Goal: Communication & Community: Share content

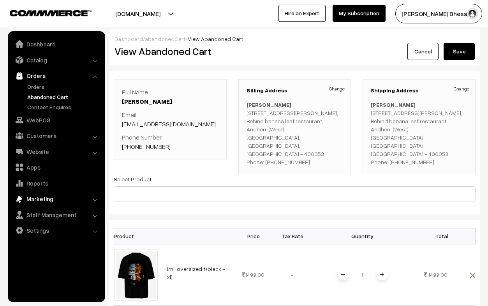
click at [61, 199] on link "Marketing" at bounding box center [56, 199] width 93 height 14
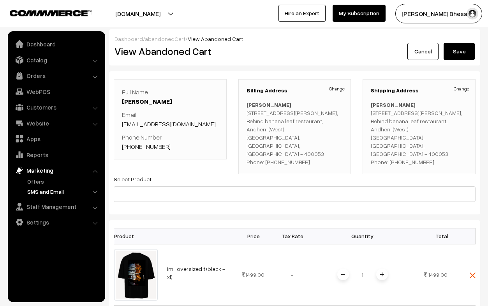
click at [52, 192] on link "SMS and Email" at bounding box center [63, 191] width 77 height 8
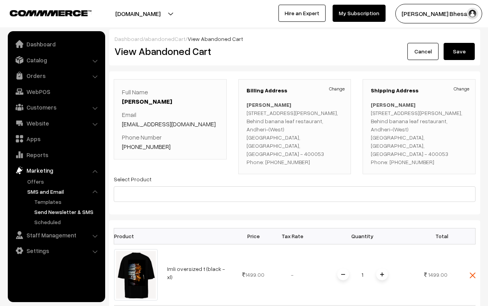
click at [55, 213] on link "Send Newsletter & SMS" at bounding box center [67, 212] width 70 height 8
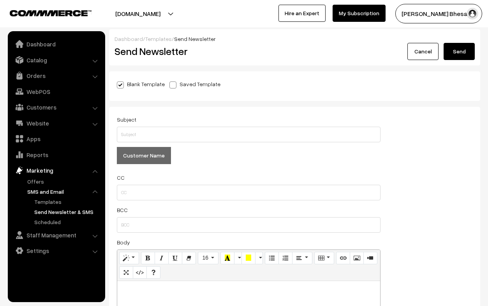
click at [173, 85] on span at bounding box center [173, 84] width 7 height 7
click at [173, 85] on input "Saved Template" at bounding box center [172, 83] width 5 height 5
radio input "true"
checkbox input "false"
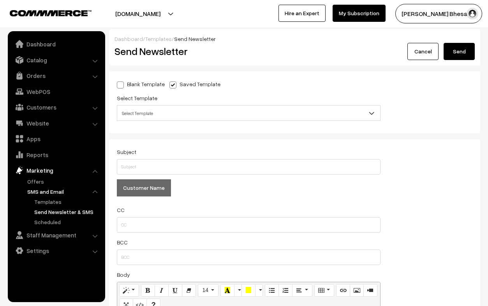
click at [163, 113] on span "Select Template" at bounding box center [248, 113] width 263 height 14
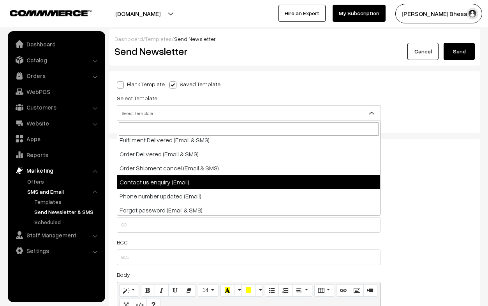
scroll to position [90, 0]
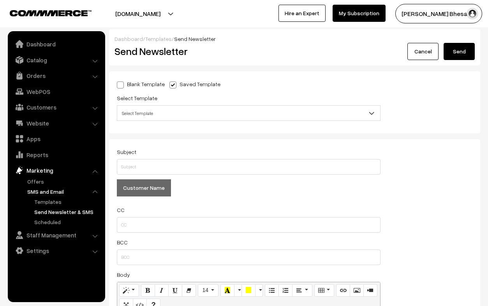
click at [157, 94] on div "Select Template Select Template Shopping Cart Reminder (Email & SMS) Registered…" at bounding box center [249, 107] width 264 height 28
click at [121, 83] on span at bounding box center [120, 84] width 7 height 7
click at [121, 83] on input "Blank Template" at bounding box center [119, 83] width 5 height 5
radio input "true"
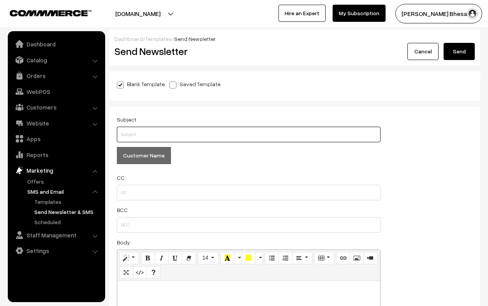
click at [173, 130] on input "text" at bounding box center [249, 135] width 264 height 16
click at [170, 84] on span at bounding box center [173, 84] width 7 height 7
click at [170, 84] on input "Saved Template" at bounding box center [172, 83] width 5 height 5
radio input "true"
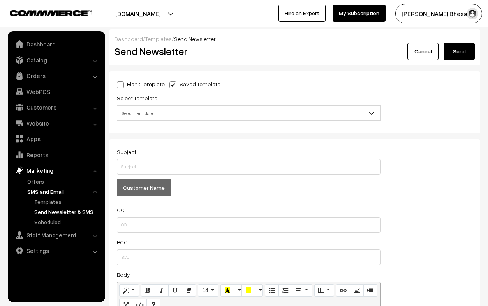
click at [165, 110] on span "Select Template" at bounding box center [248, 113] width 263 height 14
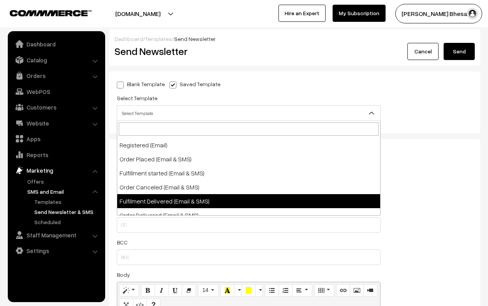
scroll to position [0, 0]
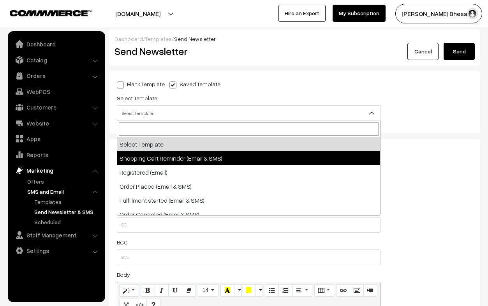
select select "1"
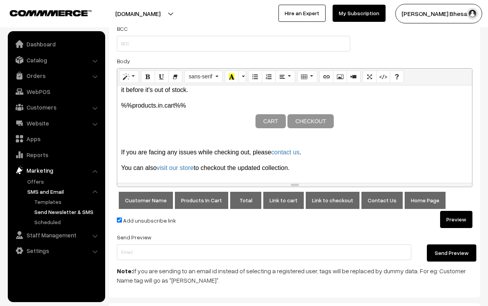
scroll to position [217, 0]
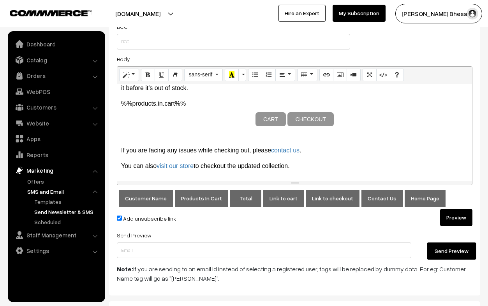
click at [465, 209] on button "Preview" at bounding box center [456, 217] width 32 height 17
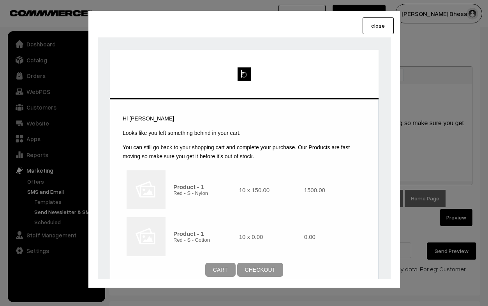
scroll to position [0, 0]
click at [369, 30] on button "close" at bounding box center [378, 25] width 31 height 17
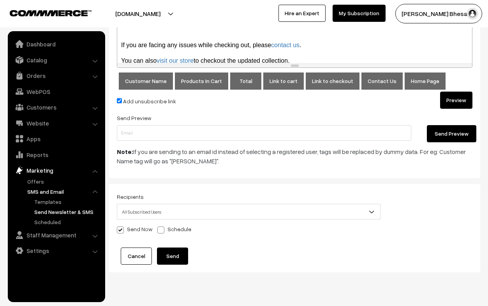
scroll to position [330, 0]
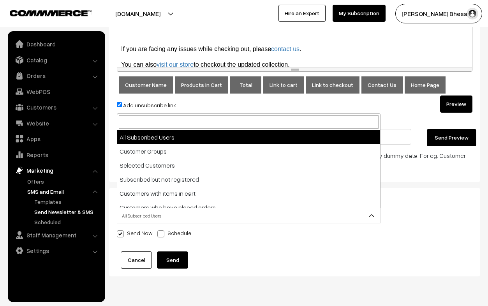
click at [200, 216] on span "All Subscribed Users" at bounding box center [248, 216] width 263 height 14
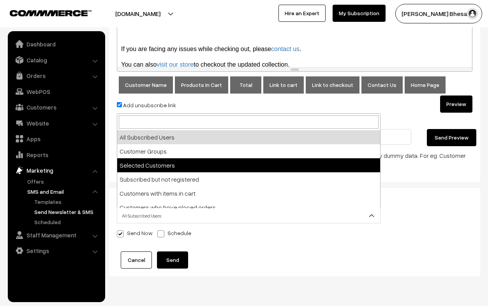
scroll to position [6, 0]
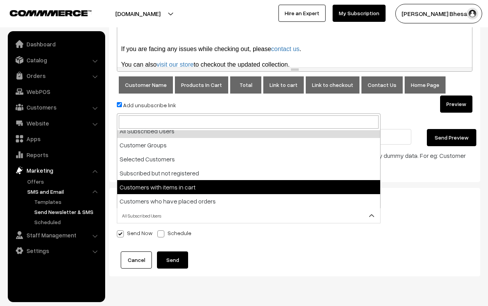
select select "5"
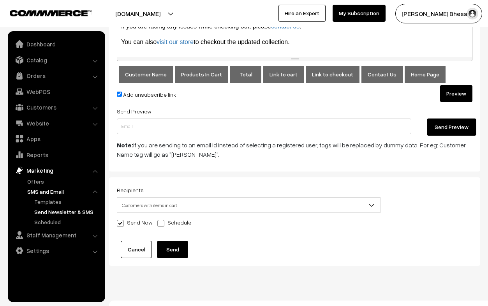
scroll to position [346, 0]
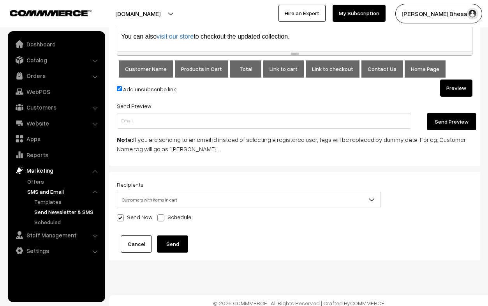
click at [166, 246] on button "Send" at bounding box center [172, 243] width 31 height 17
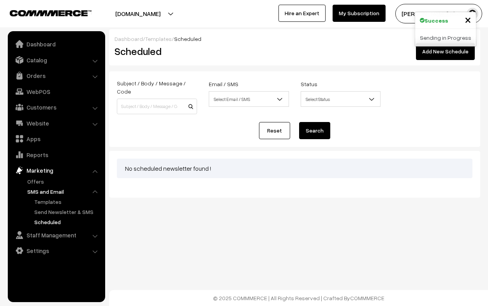
click at [438, 39] on div "Sending in Progress" at bounding box center [445, 38] width 61 height 18
click at [229, 103] on span "Select Email / SMS" at bounding box center [248, 99] width 79 height 14
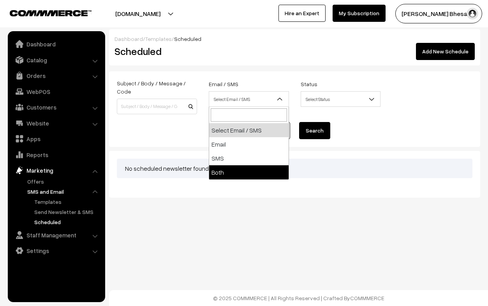
select select "both"
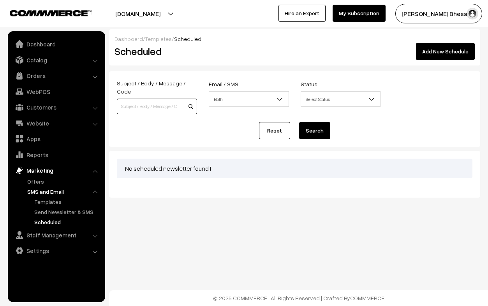
click at [159, 99] on input at bounding box center [157, 107] width 80 height 16
click at [129, 111] on form "Subject / Body / Message / Code Email / SMS Select Email / SMS Email SMS Both B…" at bounding box center [294, 109] width 371 height 76
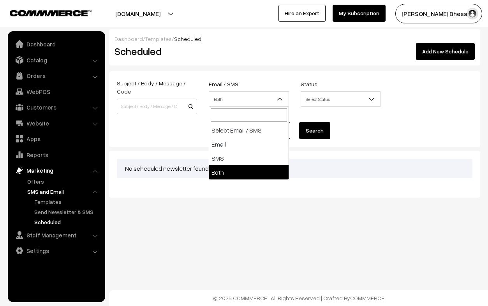
click at [212, 100] on span "Both" at bounding box center [248, 99] width 79 height 14
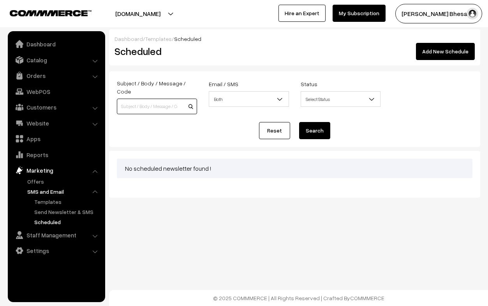
click at [150, 102] on input at bounding box center [157, 107] width 80 height 16
click at [129, 122] on div "Reset Search" at bounding box center [295, 130] width 356 height 17
click at [134, 102] on input at bounding box center [157, 107] width 80 height 16
type input "hi/hows it going need some new drip ?"
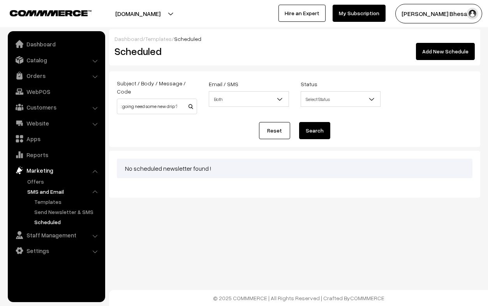
scroll to position [0, 0]
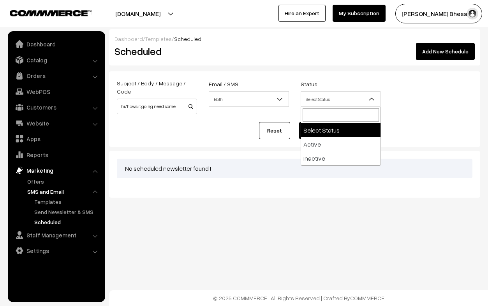
click at [318, 105] on span "Select Status" at bounding box center [340, 99] width 79 height 14
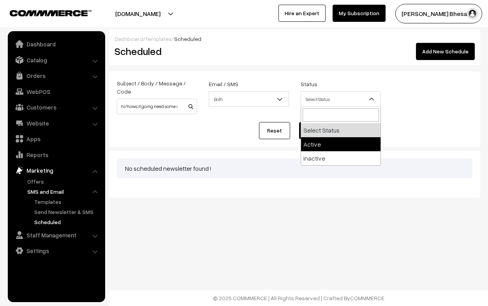
select select "active"
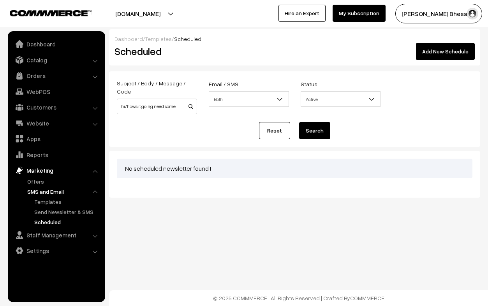
click at [320, 103] on span "Active" at bounding box center [340, 99] width 79 height 14
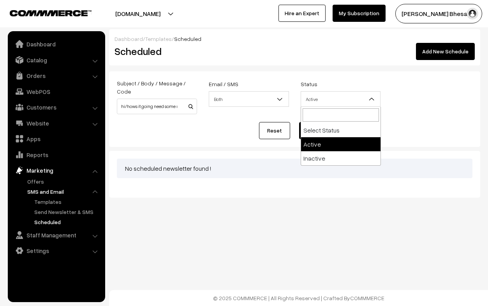
click at [320, 103] on span "Active" at bounding box center [340, 99] width 79 height 14
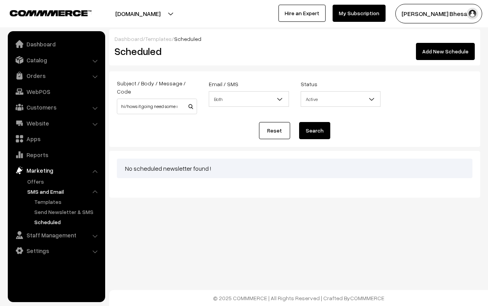
click at [318, 99] on span "Active" at bounding box center [340, 99] width 79 height 14
click at [314, 132] on button "Search" at bounding box center [314, 130] width 31 height 17
select select "both"
select select "active"
click at [271, 124] on link "Reset" at bounding box center [274, 130] width 31 height 17
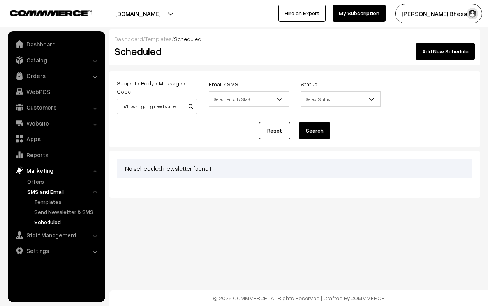
select select "both"
select select "active"
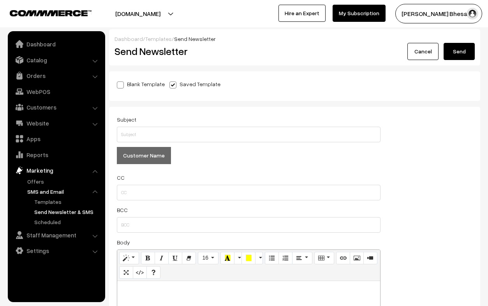
select select "5"
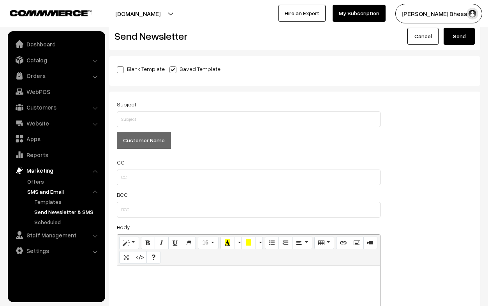
scroll to position [16, 0]
click at [134, 66] on label "Blank Template" at bounding box center [141, 68] width 48 height 8
click at [122, 66] on input "Blank Template" at bounding box center [119, 67] width 5 height 5
radio input "true"
checkbox input "false"
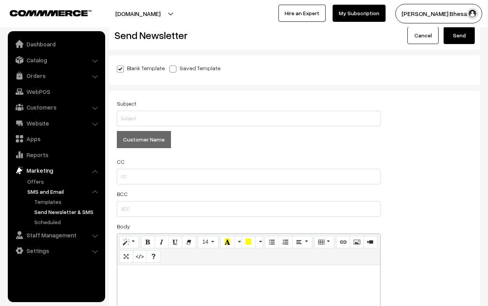
scroll to position [0, 0]
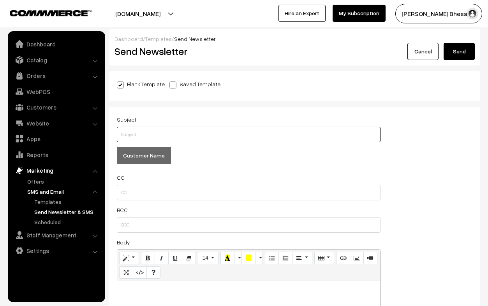
click at [132, 129] on input "text" at bounding box center [249, 135] width 264 height 16
type input "hi"
type button "%%[DOMAIN_NAME]%%"
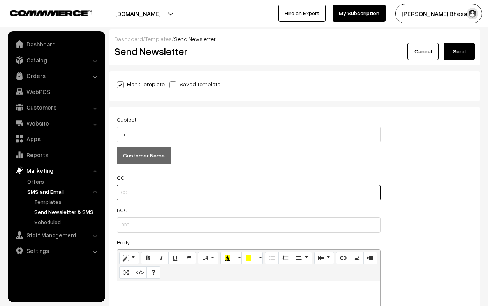
click at [129, 191] on input "text" at bounding box center [249, 193] width 264 height 16
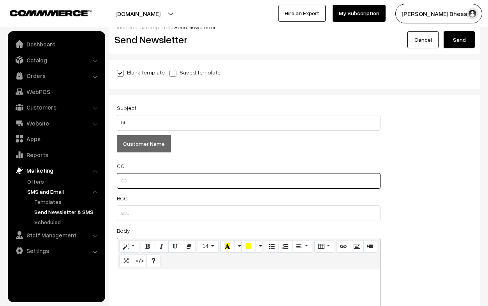
scroll to position [12, 0]
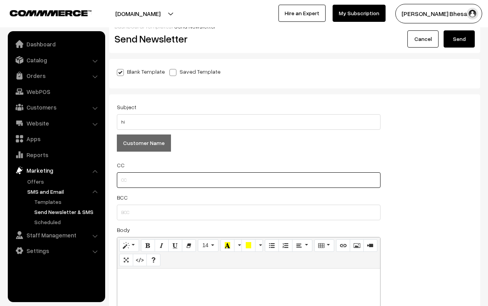
type input "r"
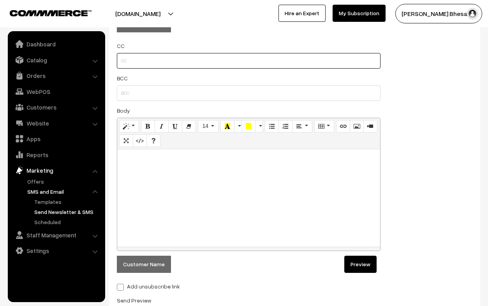
scroll to position [135, 0]
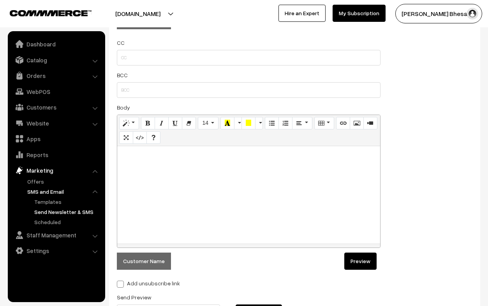
click at [136, 164] on div at bounding box center [248, 194] width 263 height 97
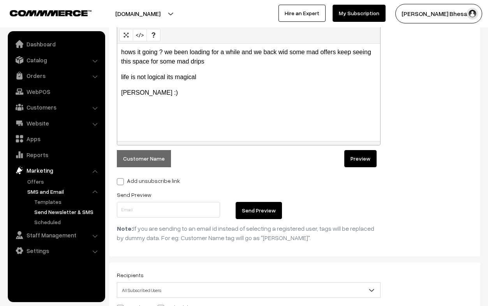
scroll to position [241, 0]
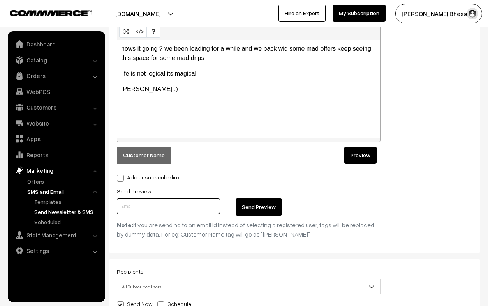
click at [152, 202] on input "text" at bounding box center [168, 206] width 103 height 16
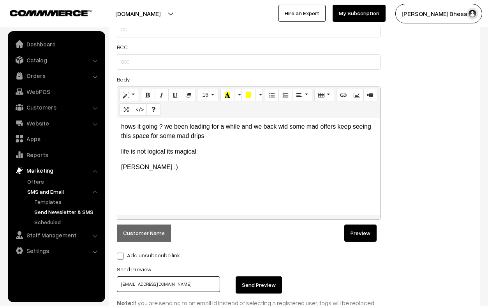
scroll to position [234, 0]
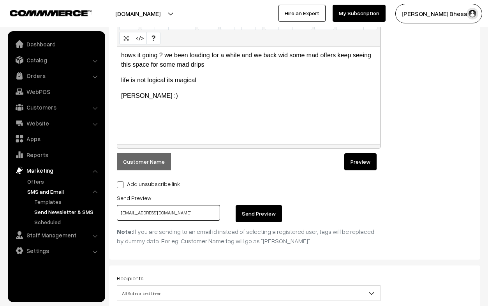
type input "rushad93@gmail.com"
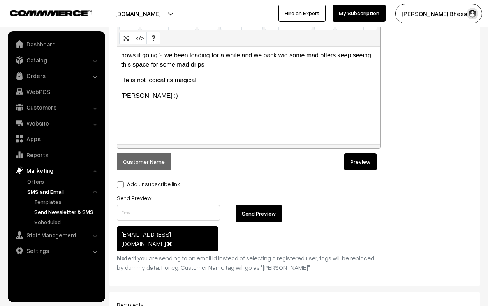
click at [358, 164] on button "Preview" at bounding box center [360, 161] width 32 height 17
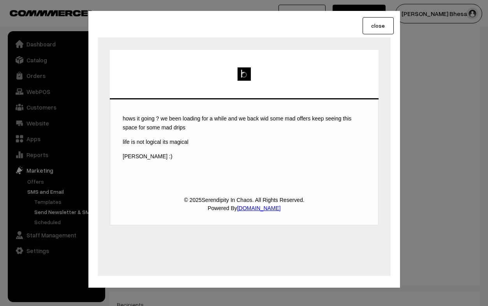
scroll to position [0, 0]
click at [378, 30] on button "close" at bounding box center [378, 25] width 31 height 17
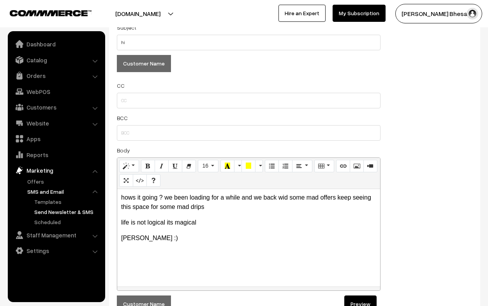
scroll to position [100, 0]
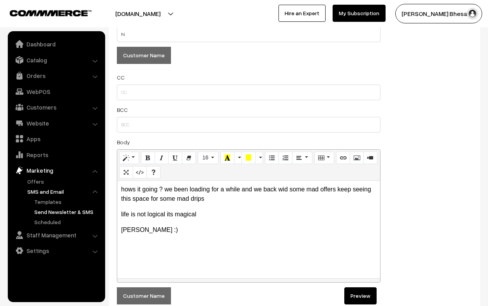
click at [205, 200] on p "hows it going ? we been loading for a while and we back wid some mad offers kee…" at bounding box center [248, 194] width 255 height 19
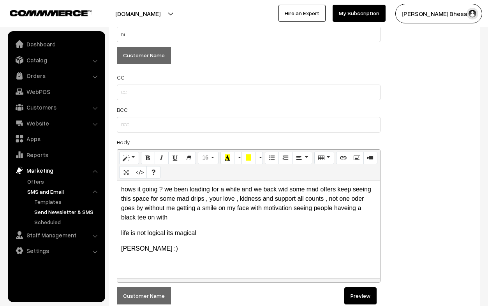
click at [337, 208] on p "hows it going ? we been loading for a while and we back wid some mad offers kee…" at bounding box center [248, 203] width 255 height 37
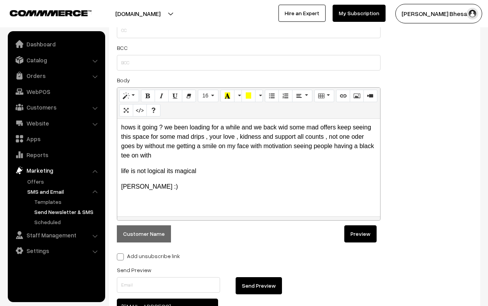
scroll to position [173, 0]
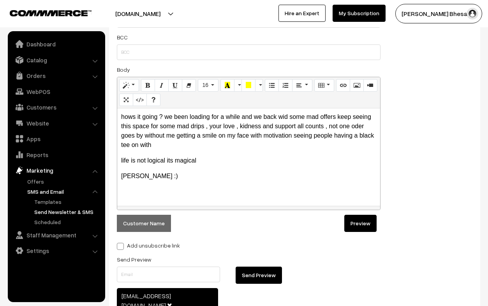
click at [159, 147] on p "hows it going ? we been loading for a while and we back wid some mad offers kee…" at bounding box center [248, 130] width 255 height 37
click at [288, 143] on p "hows it going ? we been loading for a while and we back wid some mad offers kee…" at bounding box center [248, 130] width 255 height 37
click at [287, 145] on p "hows it going ? we been loading for a while and we back wid some mad offers kee…" at bounding box center [248, 130] width 255 height 37
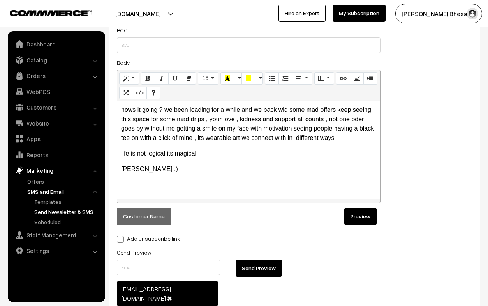
scroll to position [189, 0]
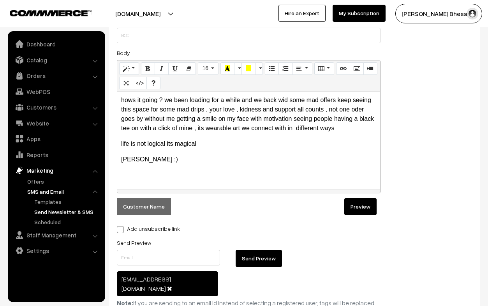
click at [341, 131] on p "hows it going ? we been loading for a while and we back wid some mad offers kee…" at bounding box center [248, 113] width 255 height 37
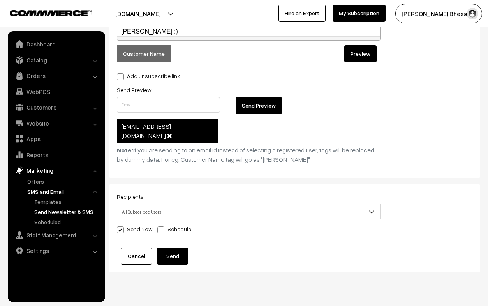
scroll to position [341, 0]
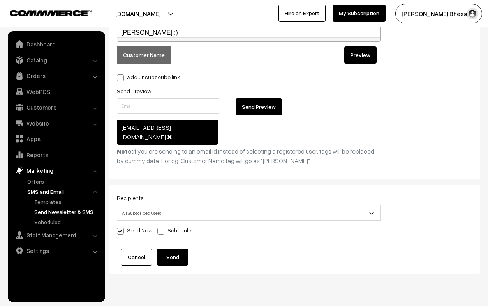
drag, startPoint x: 287, startPoint y: 145, endPoint x: 170, endPoint y: 252, distance: 158.3
click at [170, 252] on button "Send" at bounding box center [172, 257] width 31 height 17
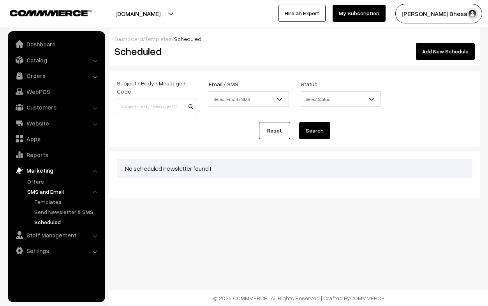
drag, startPoint x: 0, startPoint y: 0, endPoint x: 237, endPoint y: 97, distance: 255.7
click at [237, 97] on span "Select Email / SMS" at bounding box center [248, 99] width 79 height 14
click at [140, 99] on input at bounding box center [157, 107] width 80 height 16
click at [178, 65] on div "Dashboard / Templates / Scheduled Scheduled Add New Schedule Subject / Body / M…" at bounding box center [294, 113] width 371 height 168
drag, startPoint x: 237, startPoint y: 97, endPoint x: 154, endPoint y: 40, distance: 100.9
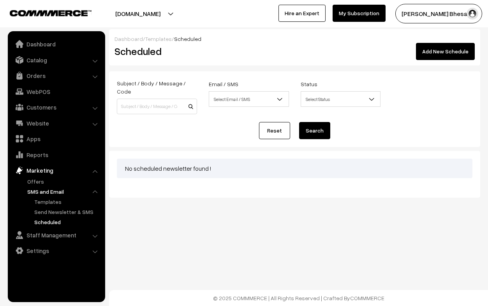
click at [154, 40] on link "Templates" at bounding box center [158, 38] width 26 height 7
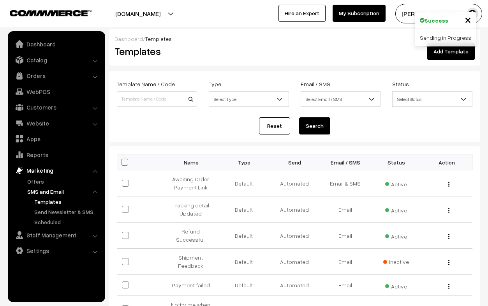
click at [128, 39] on link "Dashboard" at bounding box center [129, 38] width 28 height 7
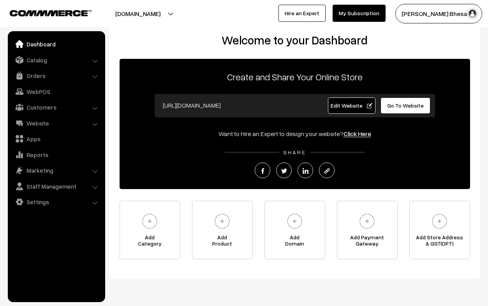
scroll to position [13, 0]
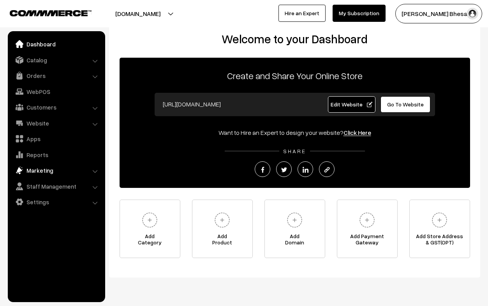
click at [44, 169] on link "Marketing" at bounding box center [56, 170] width 93 height 14
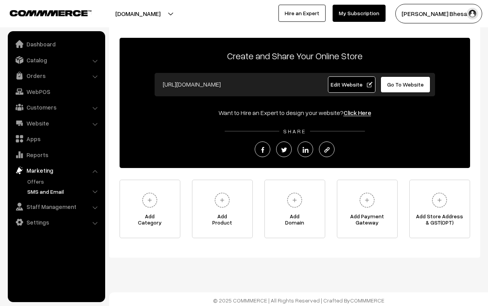
scroll to position [33, 0]
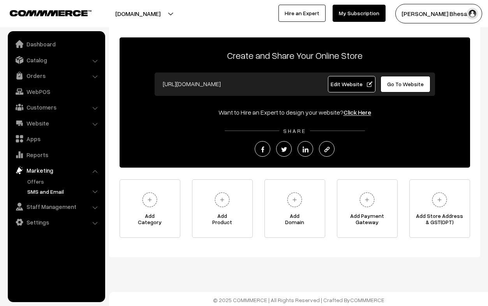
click at [60, 193] on link "SMS and Email" at bounding box center [63, 191] width 77 height 8
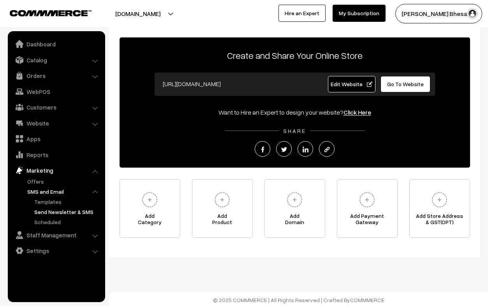
click at [53, 212] on link "Send Newsletter & SMS" at bounding box center [67, 212] width 70 height 8
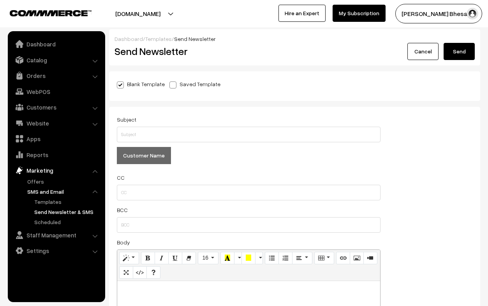
click at [170, 82] on span at bounding box center [173, 84] width 7 height 7
click at [170, 82] on input "Saved Template" at bounding box center [172, 83] width 5 height 5
radio input "true"
checkbox input "false"
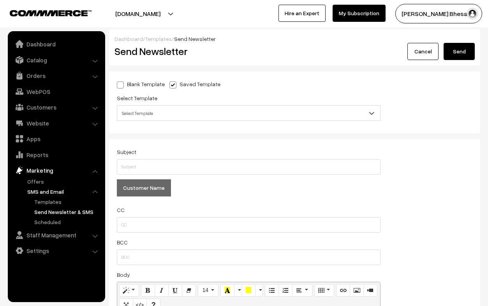
click at [144, 106] on span "Select Template" at bounding box center [249, 113] width 264 height 16
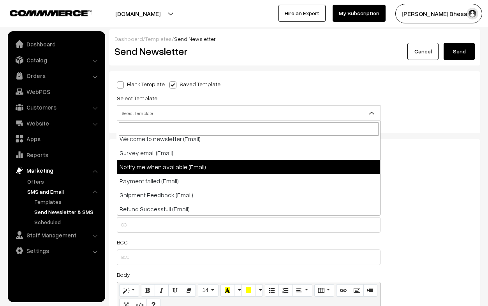
scroll to position [217, 0]
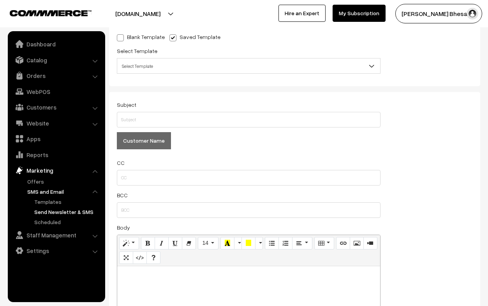
scroll to position [0, 0]
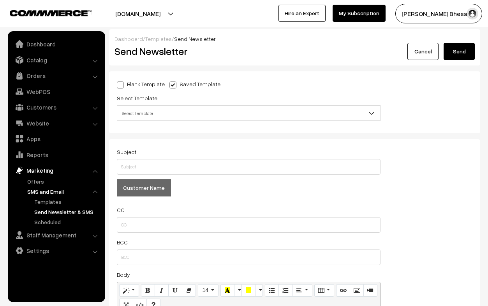
click at [137, 83] on label "Blank Template" at bounding box center [141, 84] width 48 height 8
click at [122, 83] on input "Blank Template" at bounding box center [119, 83] width 5 height 5
radio input "true"
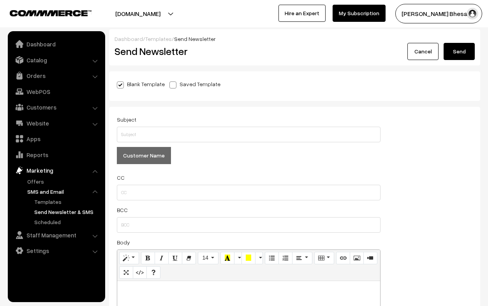
click at [459, 57] on button "Send" at bounding box center [459, 51] width 31 height 17
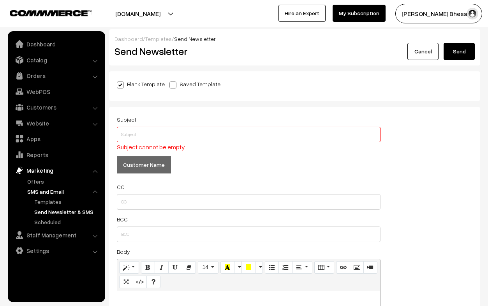
click at [147, 134] on input "text" at bounding box center [249, 135] width 264 height 16
click at [150, 136] on input "Nature" at bounding box center [249, 135] width 264 height 16
type input "N"
type input "serendipity in chaos"
click at [159, 199] on input "text" at bounding box center [249, 202] width 264 height 16
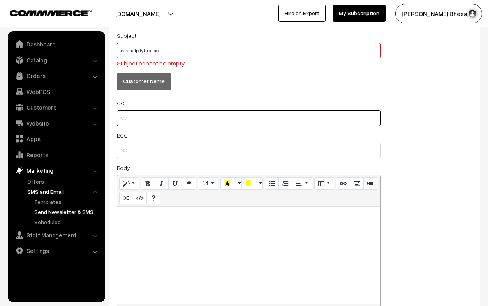
scroll to position [83, 0]
type input "a"
type input "[EMAIL_ADDRESS][DOMAIN_NAME]"
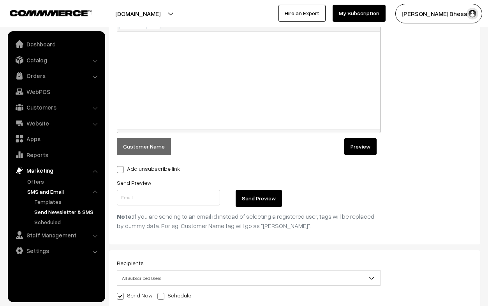
scroll to position [277, 0]
click at [134, 141] on button "Customer Name" at bounding box center [144, 146] width 54 height 17
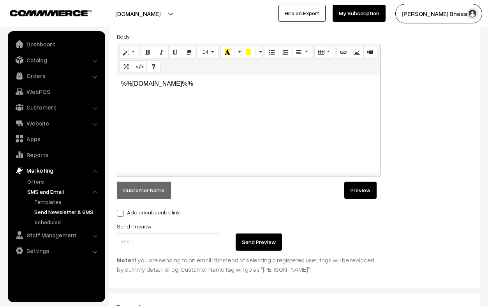
scroll to position [226, 0]
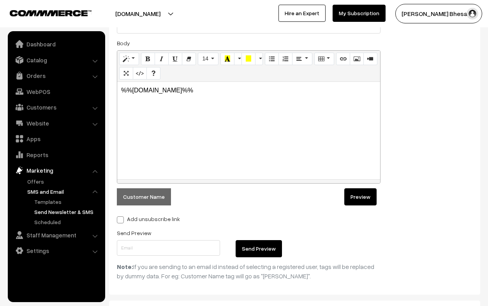
click at [121, 91] on p "%%[DOMAIN_NAME]%%" at bounding box center [248, 90] width 255 height 9
click at [202, 94] on p "hi , %%[DOMAIN_NAME]%%" at bounding box center [248, 90] width 255 height 9
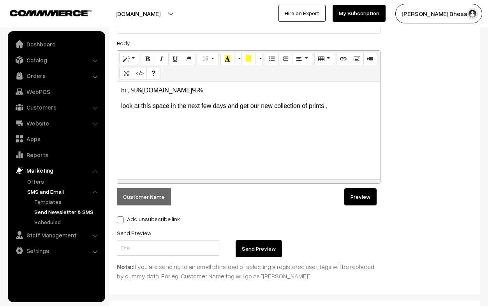
scroll to position [232, 0]
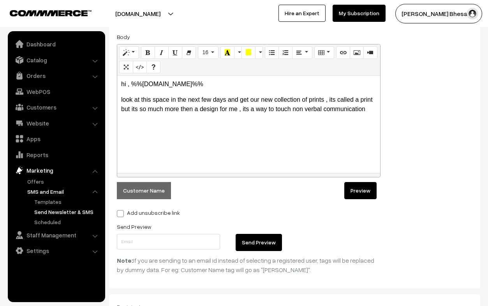
click at [291, 110] on p "look at this space in the next few days and get our new collection of prints , …" at bounding box center [248, 104] width 255 height 19
click at [183, 119] on p "look at this space in the next few days and get our new collection of prints , …" at bounding box center [248, 109] width 255 height 28
click at [332, 112] on p "look at this space in the next few days and get our new collection of prints , …" at bounding box center [248, 109] width 255 height 28
click at [166, 120] on p "look at this space in the next few days and get our new collection of prints , …" at bounding box center [248, 109] width 255 height 28
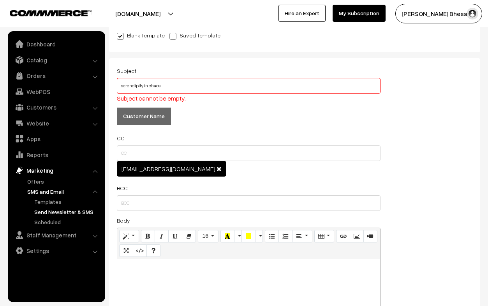
scroll to position [0, 0]
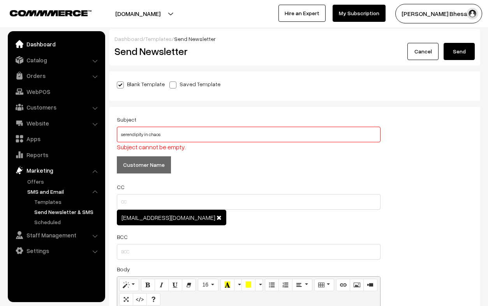
click at [46, 41] on link "Dashboard" at bounding box center [56, 44] width 93 height 14
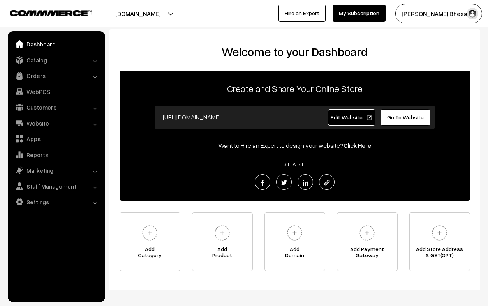
scroll to position [35, 0]
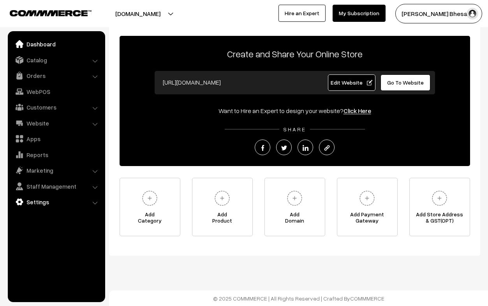
click at [59, 197] on link "Settings" at bounding box center [56, 202] width 93 height 14
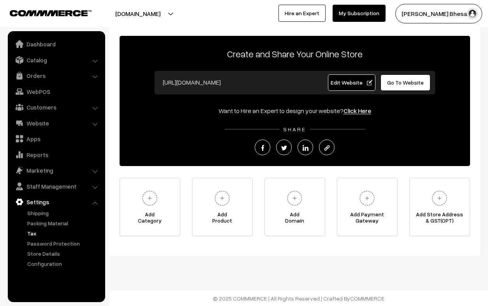
click at [36, 234] on link "Tax" at bounding box center [63, 233] width 77 height 8
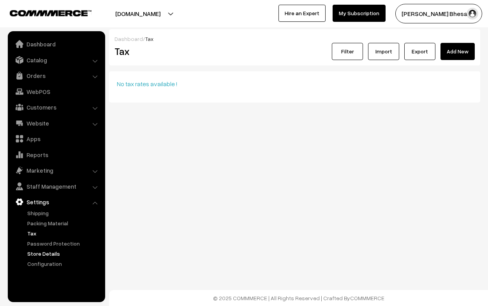
click at [41, 255] on link "Store Details" at bounding box center [63, 253] width 77 height 8
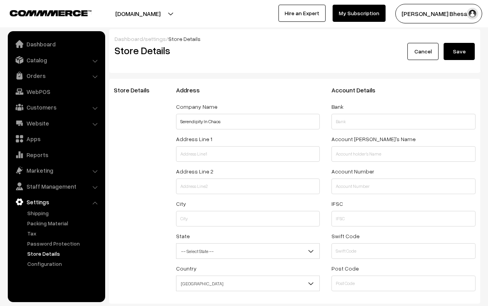
select select "99"
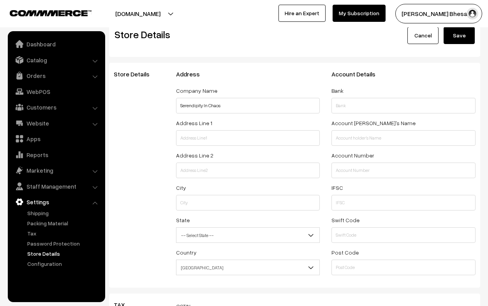
scroll to position [23, 0]
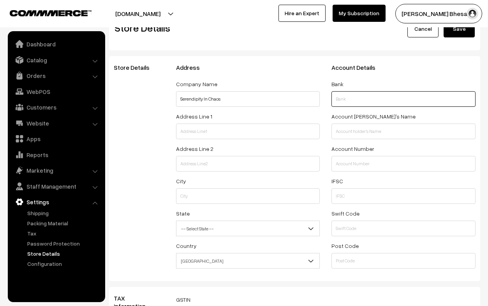
click at [352, 102] on input "text" at bounding box center [404, 99] width 144 height 16
type input "Hdfc"
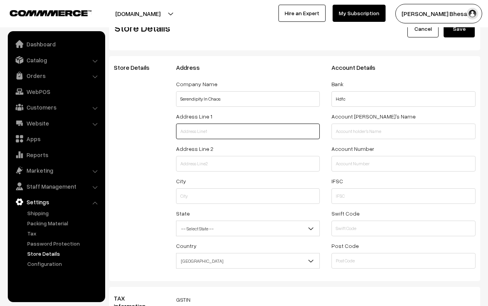
click at [227, 134] on input "text" at bounding box center [248, 132] width 144 height 16
type input "N1 903 Allura,Hills & Dales Society"
type input "Undri"
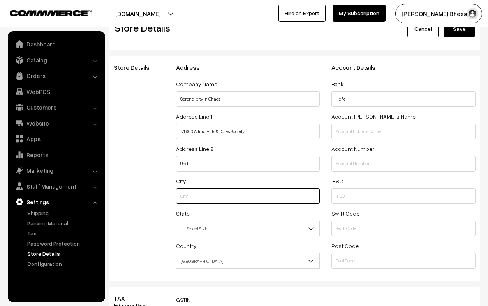
type input "Pune"
select select "[GEOGRAPHIC_DATA]"
select select "225"
type input "[PERSON_NAME]"
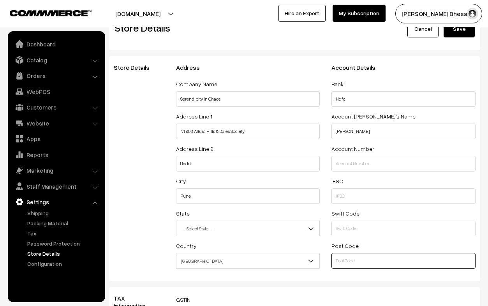
type input "411060"
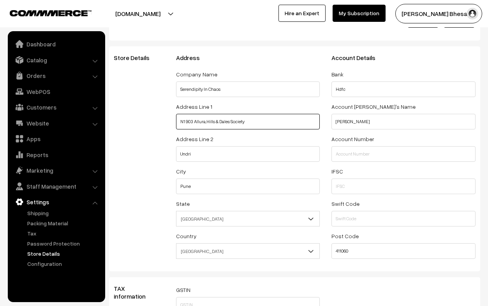
scroll to position [0, 0]
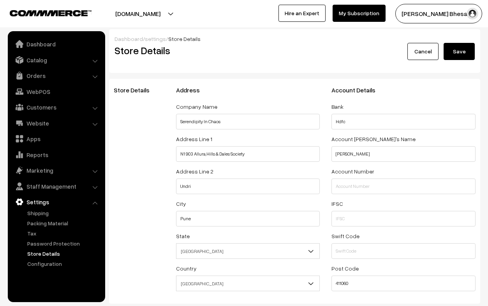
click at [451, 56] on button "Save" at bounding box center [459, 51] width 31 height 17
select select "225"
click at [451, 56] on button "Save" at bounding box center [459, 51] width 31 height 17
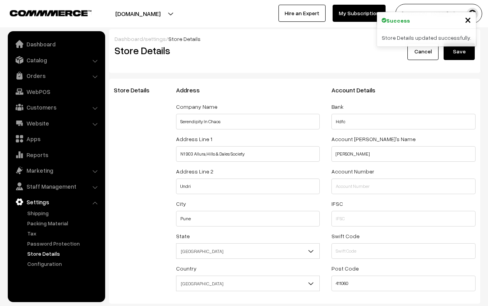
select select "225"
click at [42, 216] on link "Shipping" at bounding box center [63, 213] width 77 height 8
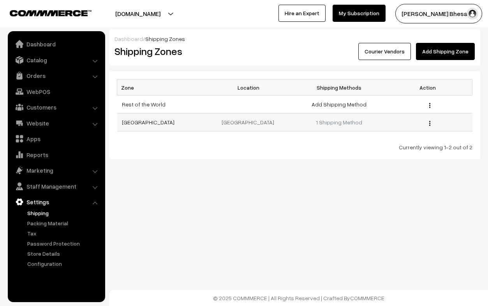
click at [431, 125] on div "Edit Delete" at bounding box center [428, 122] width 79 height 8
click at [429, 123] on button "button" at bounding box center [430, 123] width 2 height 6
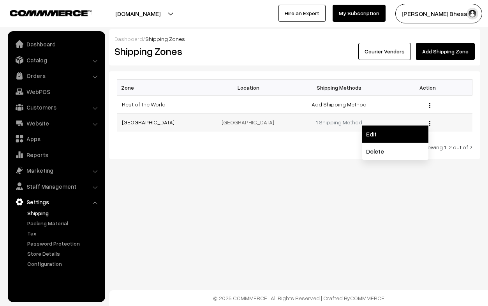
click at [405, 134] on link "Edit" at bounding box center [395, 133] width 66 height 17
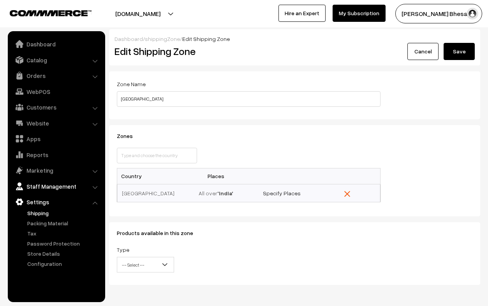
click at [31, 188] on link "Staff Management" at bounding box center [56, 186] width 93 height 14
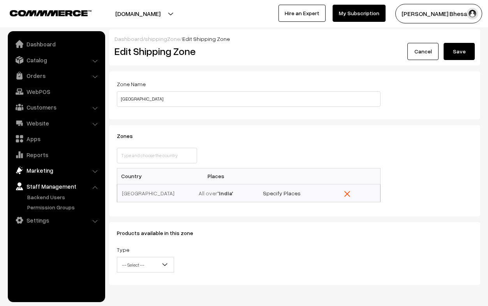
click at [32, 172] on link "Marketing" at bounding box center [56, 170] width 93 height 14
click at [37, 189] on link "SMS and Email" at bounding box center [63, 191] width 77 height 8
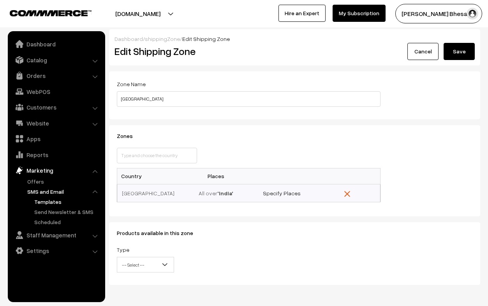
click at [46, 201] on link "Templates" at bounding box center [67, 202] width 70 height 8
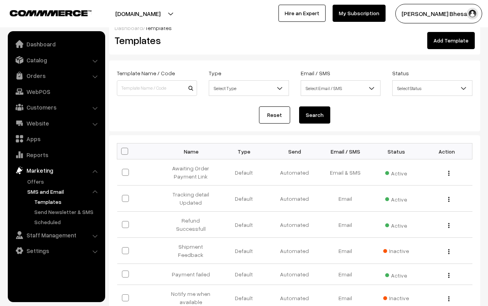
scroll to position [47, 0]
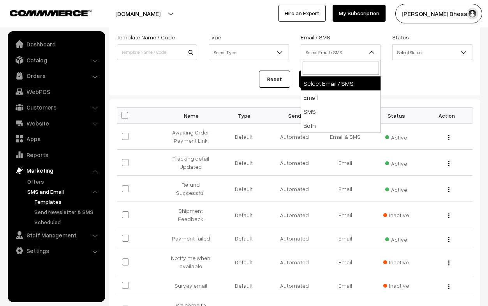
click at [314, 46] on span "Select Email / SMS" at bounding box center [340, 53] width 79 height 14
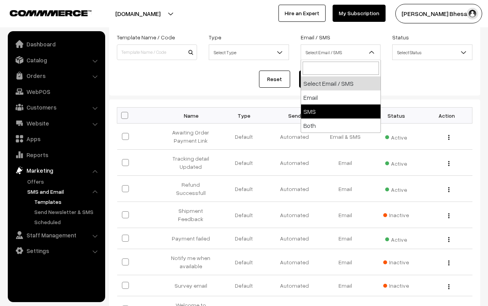
select select "sms"
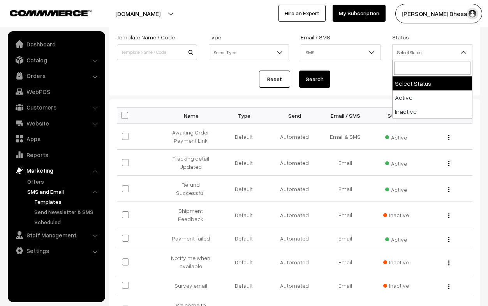
click at [430, 49] on span "Select Status" at bounding box center [432, 53] width 79 height 14
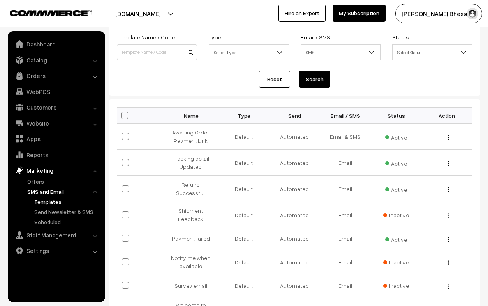
click at [371, 73] on div "Reset Search" at bounding box center [295, 79] width 356 height 17
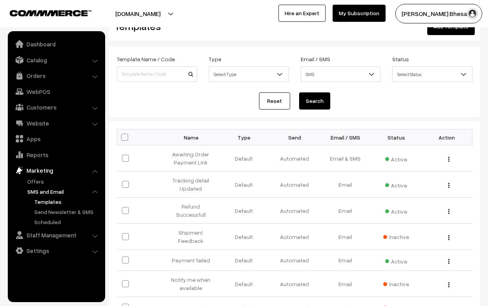
scroll to position [0, 0]
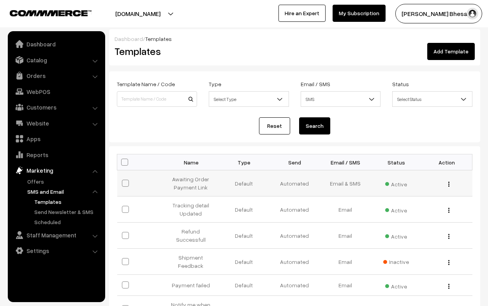
click at [202, 184] on td "Awaiting Order Payment Link" at bounding box center [193, 183] width 51 height 26
click at [451, 52] on link "Add Template" at bounding box center [451, 51] width 48 height 17
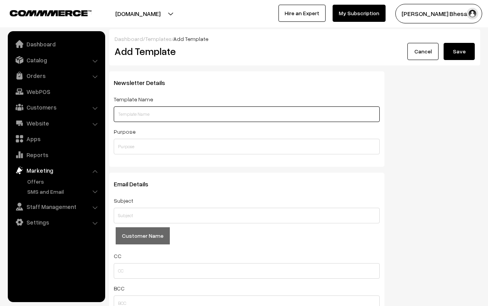
click at [140, 119] on input "text" at bounding box center [247, 114] width 266 height 16
type input "hi"
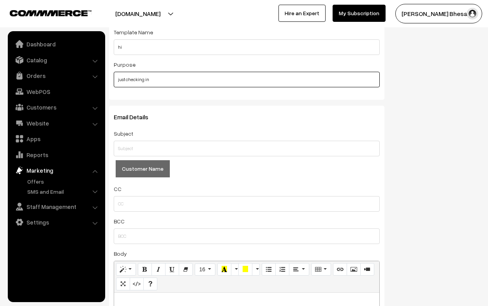
scroll to position [81, 0]
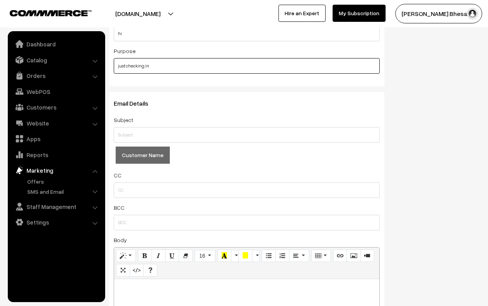
type input "just checking in"
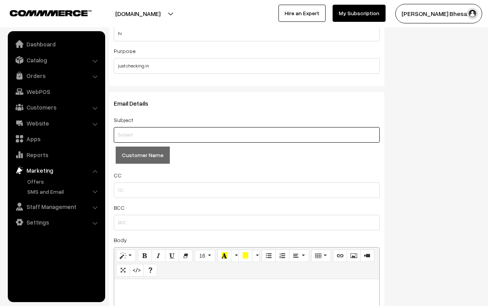
click at [133, 136] on input "text" at bounding box center [247, 135] width 266 height 16
type input "H"
type input "w"
click at [146, 159] on button "Customer Name" at bounding box center [143, 155] width 54 height 17
type input "Hows it going %%customer.name%%"
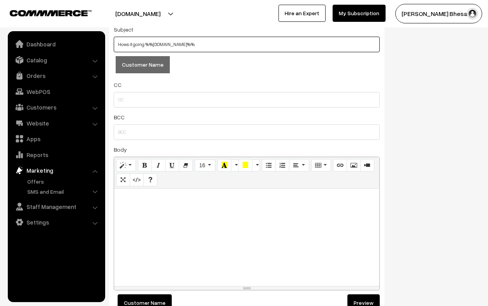
scroll to position [173, 0]
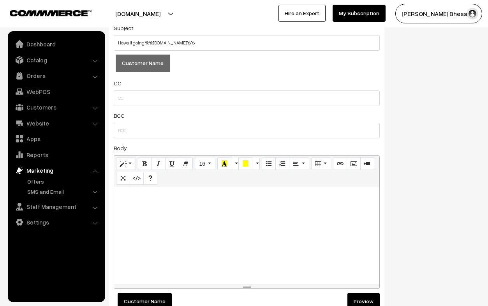
click at [128, 203] on div at bounding box center [246, 235] width 265 height 97
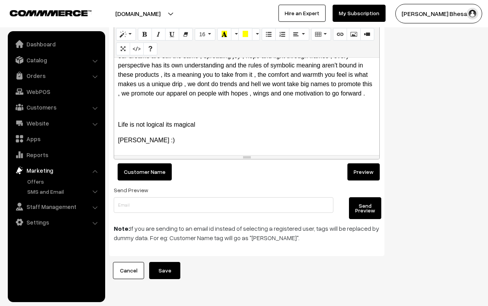
scroll to position [0, 0]
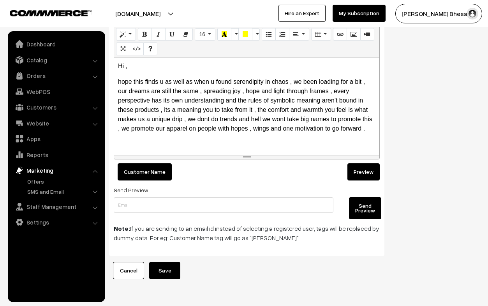
click at [132, 65] on p "Hi ," at bounding box center [247, 66] width 258 height 9
click at [145, 175] on button "Customer Name" at bounding box center [145, 171] width 54 height 17
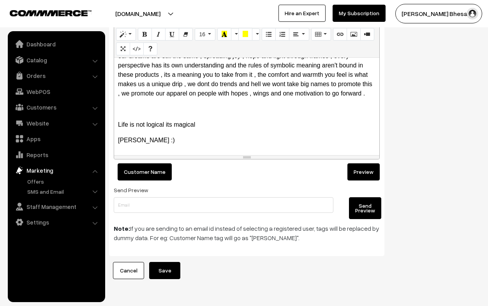
scroll to position [320, 0]
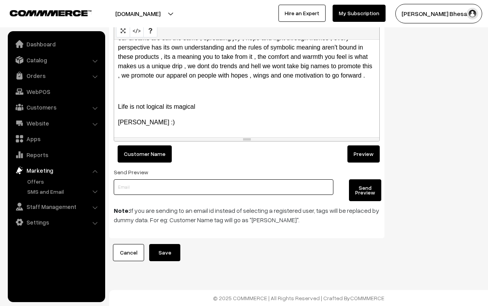
click at [209, 191] on input "text" at bounding box center [224, 187] width 220 height 16
type input "rushad93@gmail.com"
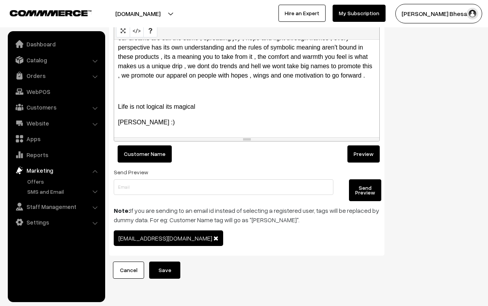
click at [370, 187] on button "Send Preview" at bounding box center [365, 190] width 32 height 22
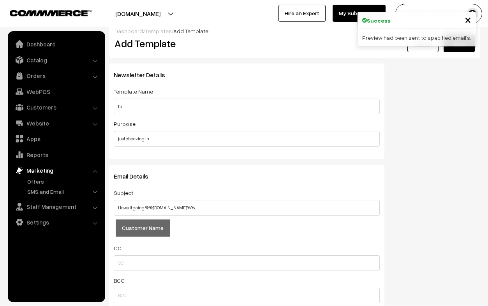
scroll to position [0, 0]
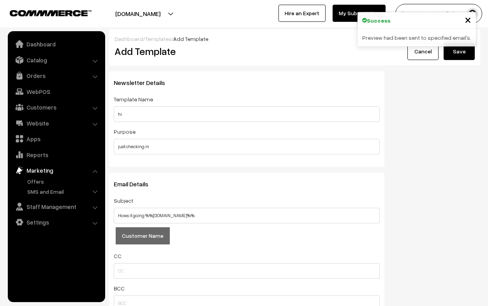
click at [468, 18] on span "×" at bounding box center [468, 19] width 7 height 14
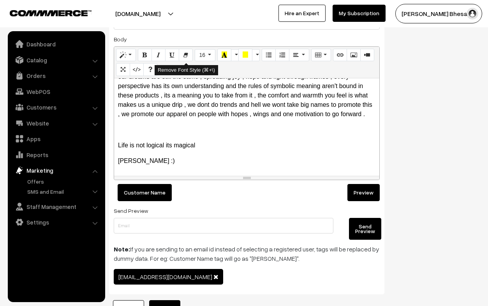
scroll to position [337, 0]
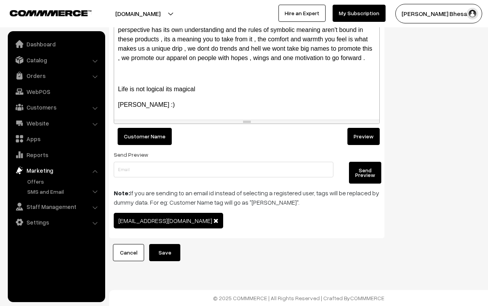
click at [173, 253] on button "Save" at bounding box center [164, 252] width 31 height 17
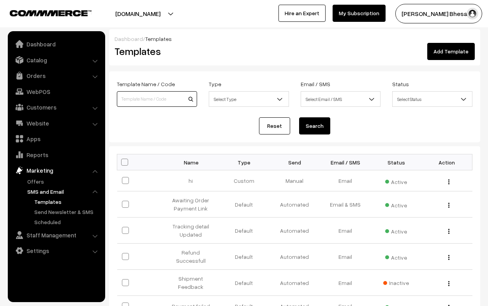
click at [164, 97] on input at bounding box center [157, 99] width 80 height 16
click at [334, 98] on span "Select Email / SMS" at bounding box center [340, 99] width 79 height 14
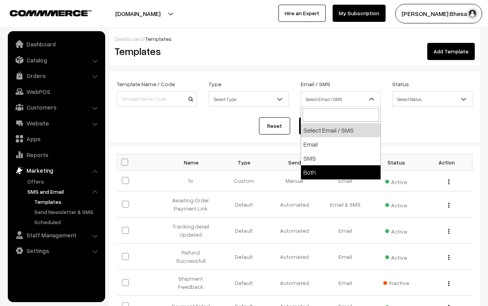
select select "both"
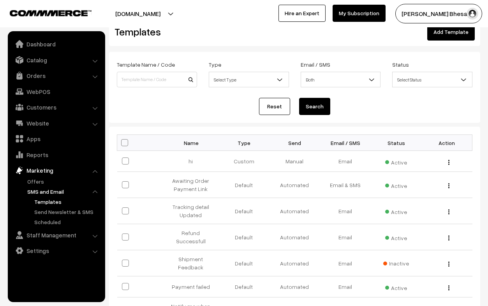
scroll to position [21, 0]
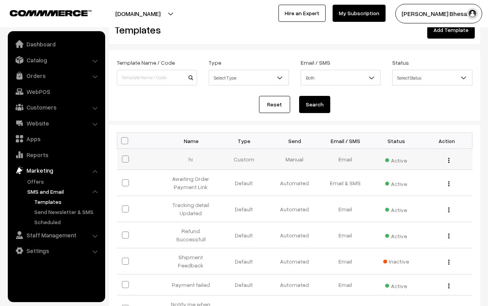
click at [448, 159] on button "button" at bounding box center [449, 160] width 2 height 6
click at [401, 118] on form "Template Name / Code Type Select Type Default Custom Select Type Email / SMS Se…" at bounding box center [294, 85] width 371 height 71
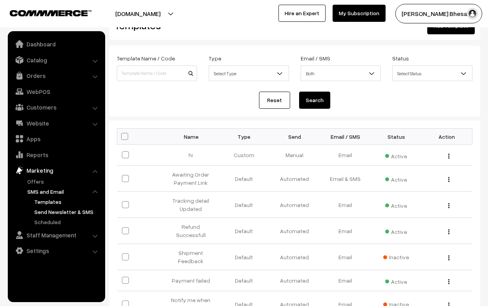
click at [65, 211] on link "Send Newsletter & SMS" at bounding box center [67, 212] width 70 height 8
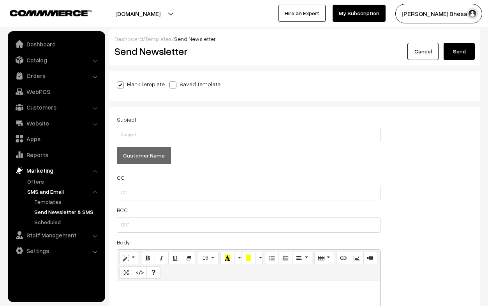
click at [170, 87] on span at bounding box center [173, 84] width 7 height 7
click at [170, 86] on input "Saved Template" at bounding box center [172, 83] width 5 height 5
radio input "true"
checkbox input "false"
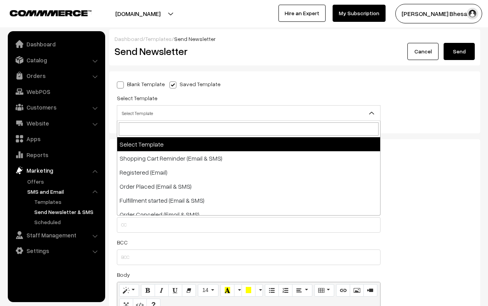
click at [157, 110] on span "Select Template" at bounding box center [248, 113] width 263 height 14
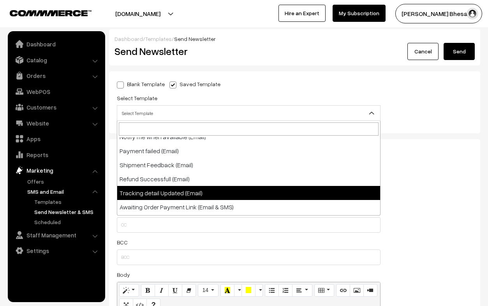
scroll to position [231, 0]
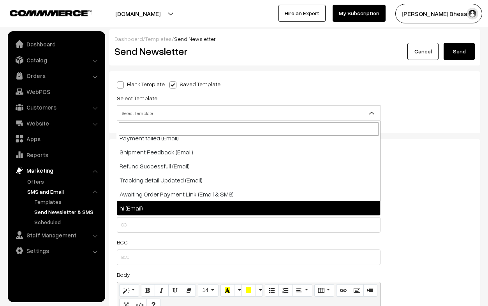
select select "22"
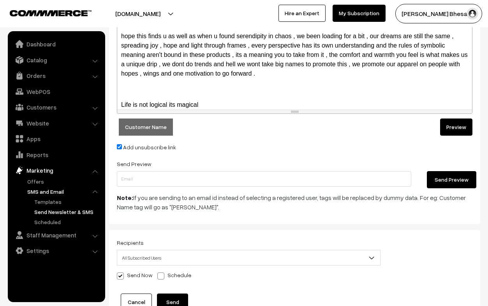
scroll to position [351, 0]
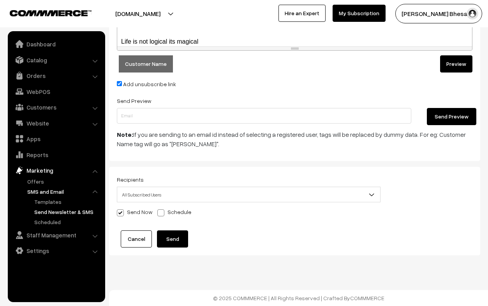
click at [177, 237] on button "Send" at bounding box center [172, 238] width 31 height 17
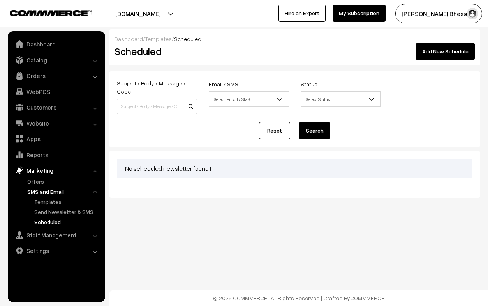
click at [226, 92] on span "Select Email / SMS" at bounding box center [248, 99] width 79 height 14
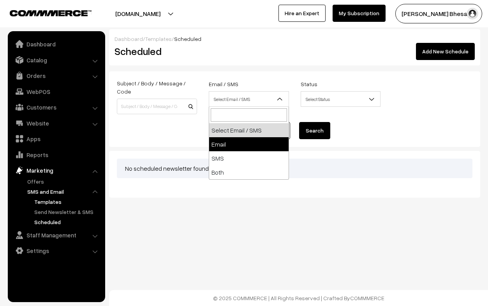
click at [39, 199] on link "Templates" at bounding box center [67, 202] width 70 height 8
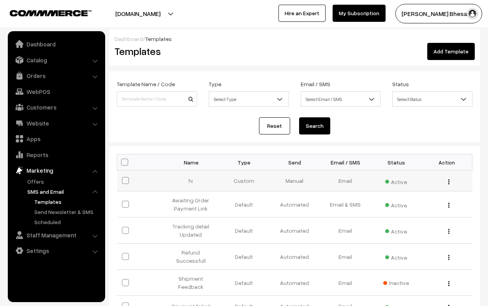
click at [449, 182] on img "button" at bounding box center [449, 181] width 1 height 5
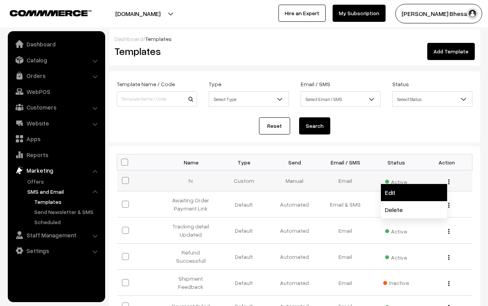
click at [407, 196] on link "Edit" at bounding box center [414, 192] width 66 height 17
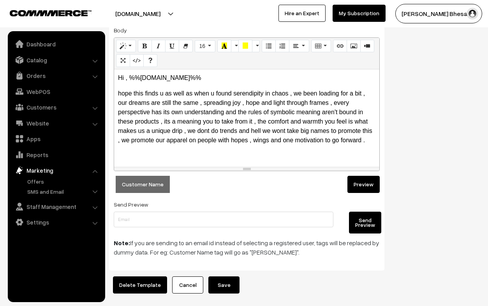
scroll to position [356, 0]
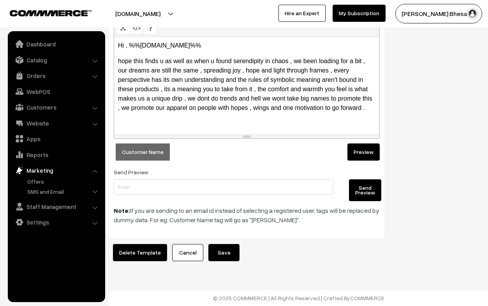
click at [251, 125] on p at bounding box center [247, 123] width 258 height 9
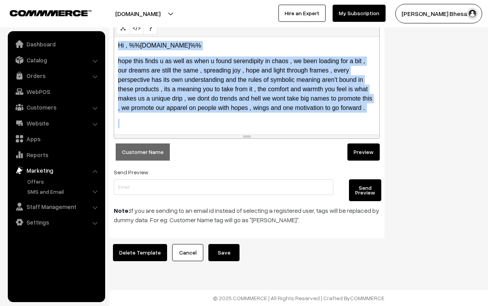
copy div "Hi , %%customer.name%% hope this finds u as well as when u found serendipity in…"
click at [221, 247] on button "Save" at bounding box center [223, 252] width 31 height 17
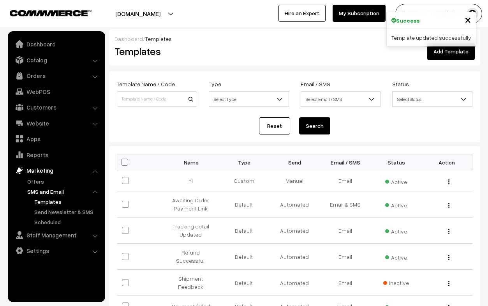
click at [468, 20] on span "×" at bounding box center [468, 19] width 7 height 14
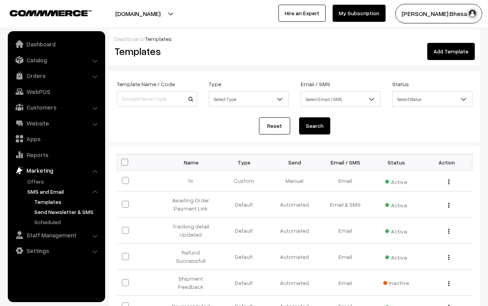
click at [69, 215] on link "Send Newsletter & SMS" at bounding box center [67, 212] width 70 height 8
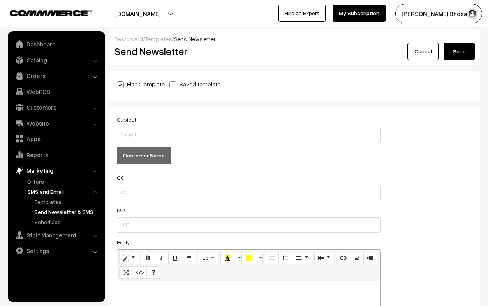
scroll to position [4, 0]
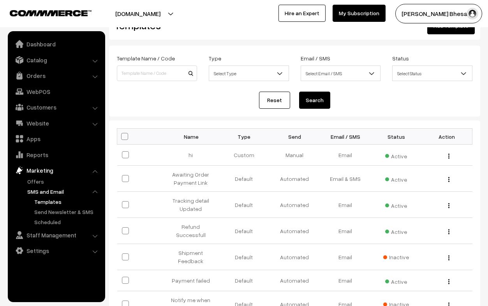
scroll to position [55, 0]
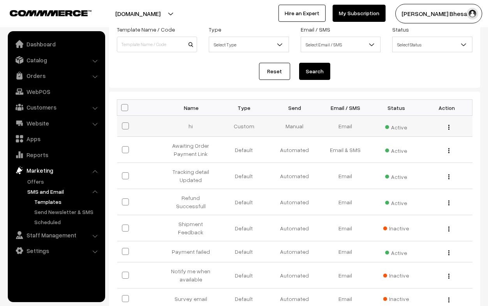
click at [447, 127] on div "Edit Delete" at bounding box center [446, 126] width 41 height 8
click at [448, 126] on button "button" at bounding box center [449, 127] width 2 height 6
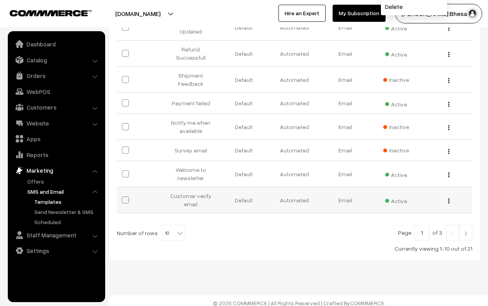
scroll to position [199, 0]
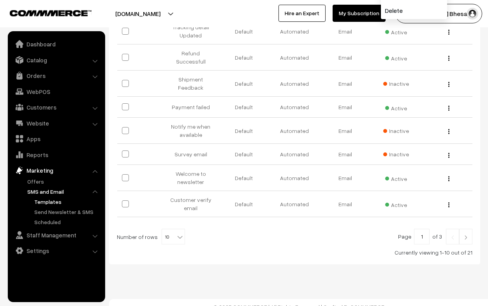
click at [479, 233] on div "Bulk Options Make all Active Make all Inactive Delete all Bulk Options Name Typ…" at bounding box center [294, 105] width 371 height 317
click at [470, 233] on link at bounding box center [465, 237] width 13 height 16
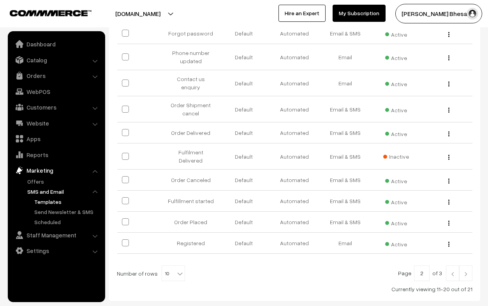
scroll to position [147, 0]
click at [464, 272] on img at bounding box center [466, 274] width 7 height 5
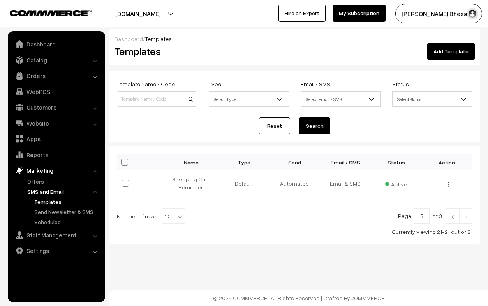
click at [451, 215] on img at bounding box center [452, 216] width 7 height 5
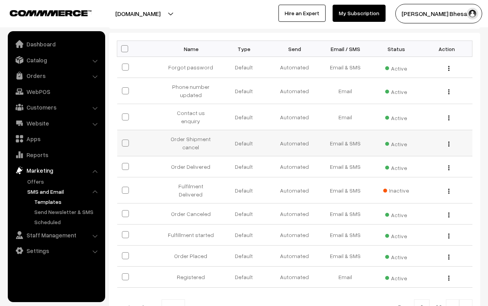
scroll to position [183, 0]
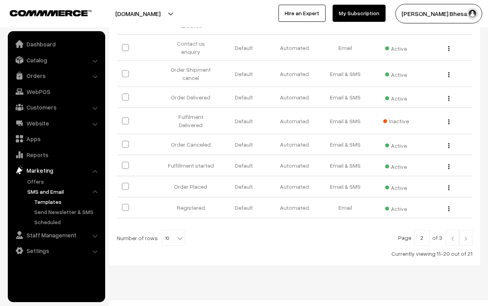
click at [452, 236] on img at bounding box center [452, 238] width 7 height 5
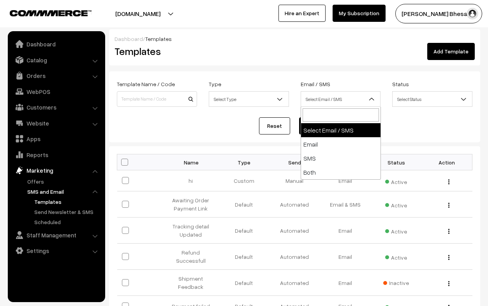
click at [348, 95] on span "Select Email / SMS" at bounding box center [340, 99] width 79 height 14
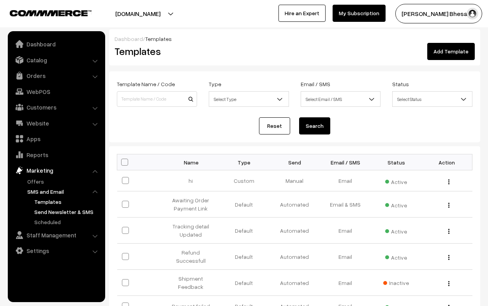
click at [74, 212] on link "Send Newsletter & SMS" at bounding box center [67, 212] width 70 height 8
